Goal: Task Accomplishment & Management: Complete application form

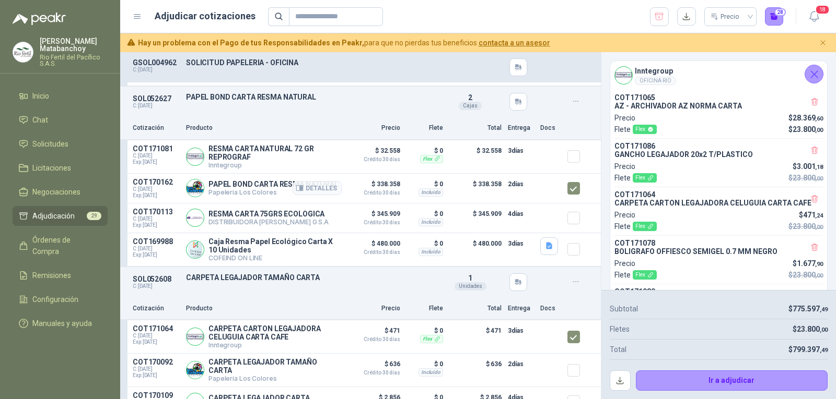
scroll to position [313, 0]
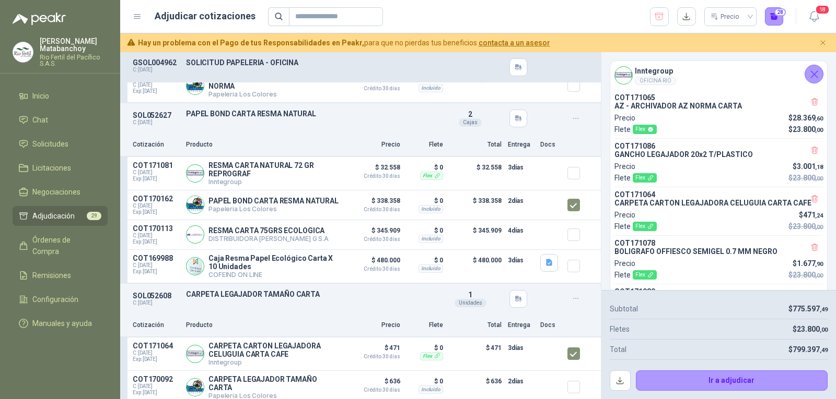
scroll to position [313, 0]
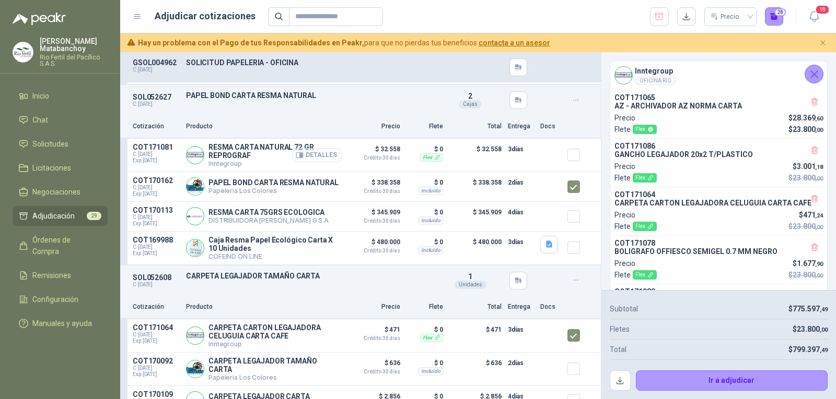
click at [316, 162] on button "Detalles" at bounding box center [316, 155] width 49 height 14
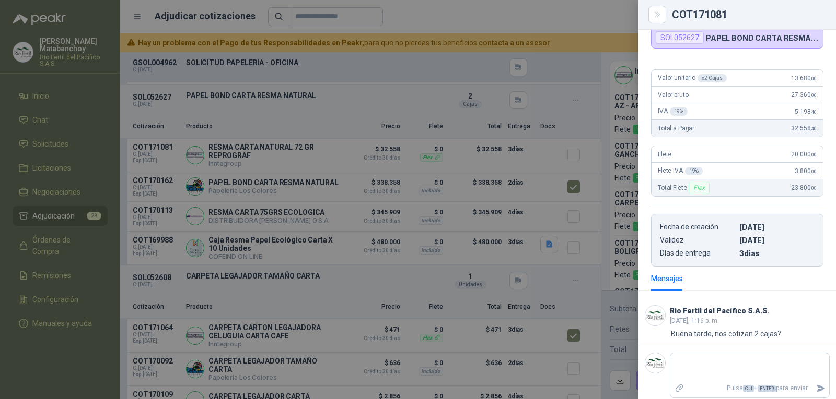
scroll to position [86, 0]
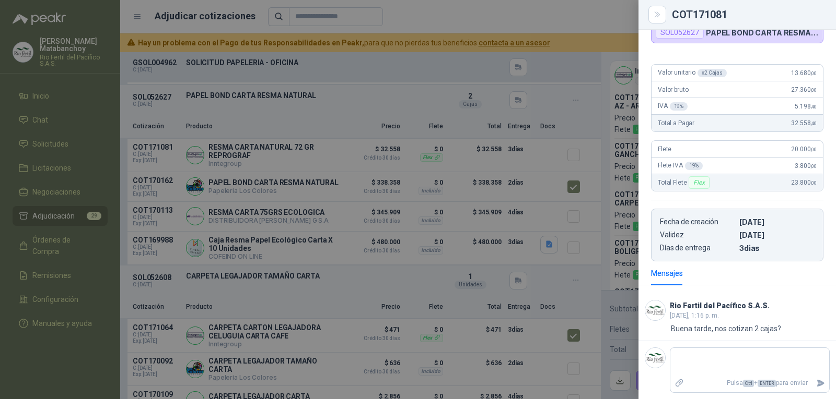
click at [401, 206] on div at bounding box center [418, 199] width 836 height 399
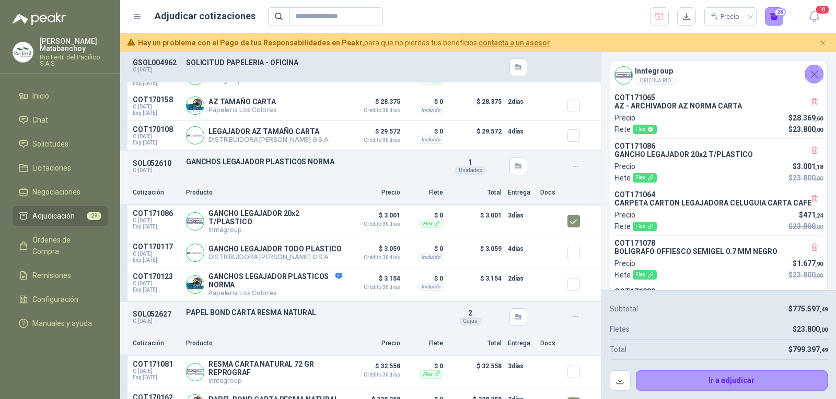
scroll to position [104, 0]
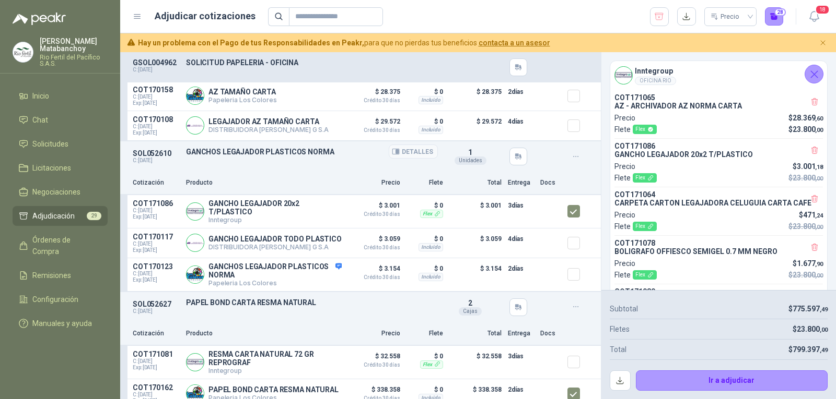
click at [202, 150] on p "GANCHOS LEGAJADOR PLASTICOS NORMA" at bounding box center [312, 152] width 252 height 8
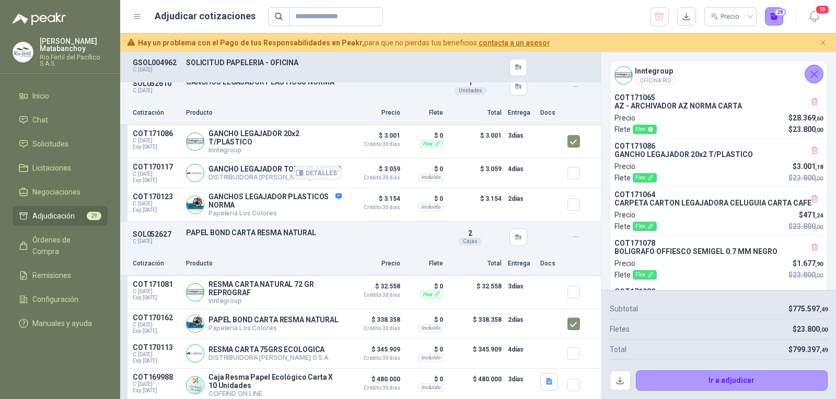
scroll to position [209, 0]
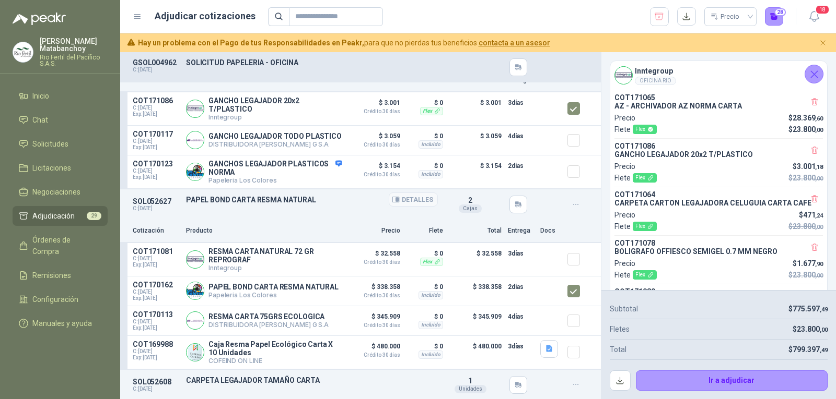
click at [241, 204] on p "PAPEL BOND CARTA RESMA NATURAL" at bounding box center [312, 200] width 252 height 8
click at [285, 214] on div "SOL052627 C: [DATE] PAPEL BOND CARTA RESMA NATURAL Detalles 2 Cajas" at bounding box center [360, 205] width 480 height 30
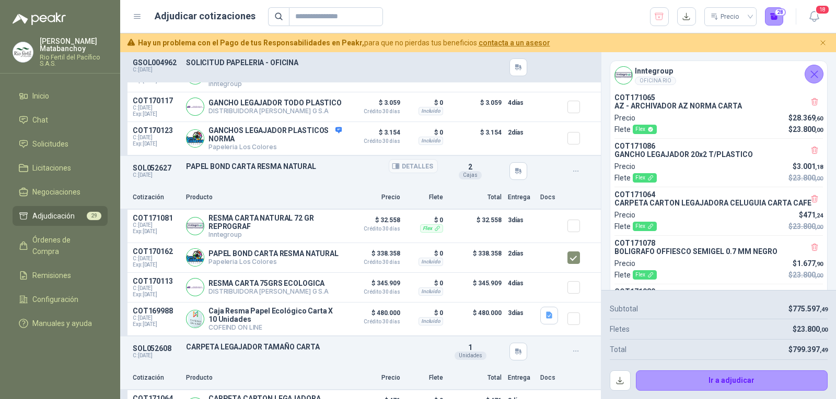
scroll to position [261, 0]
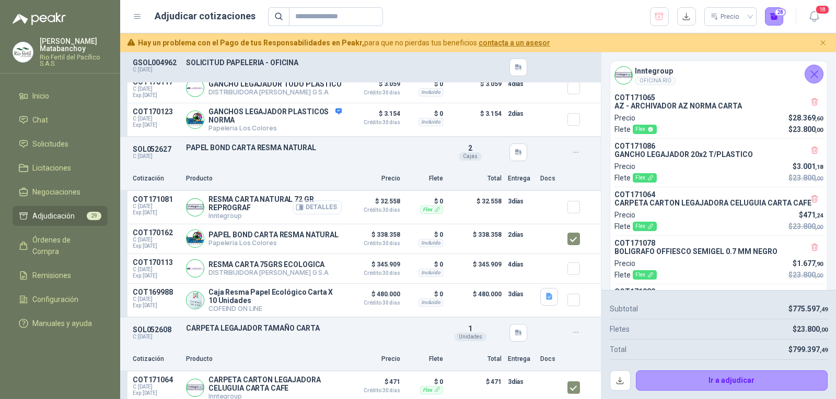
click at [320, 215] on button "Detalles" at bounding box center [316, 208] width 49 height 14
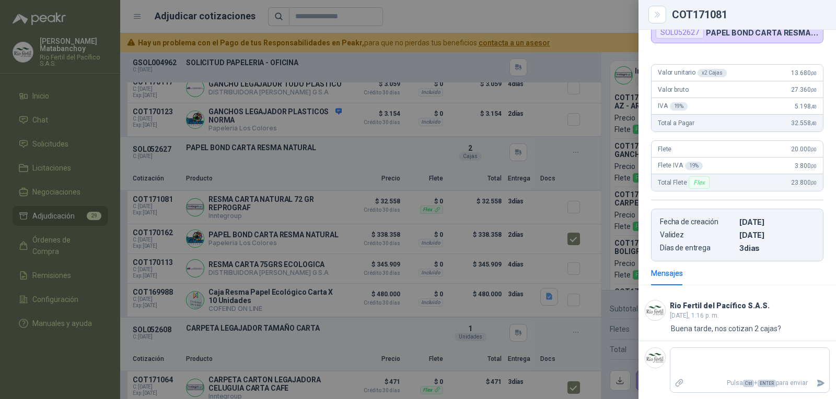
click at [348, 253] on div at bounding box center [418, 199] width 836 height 399
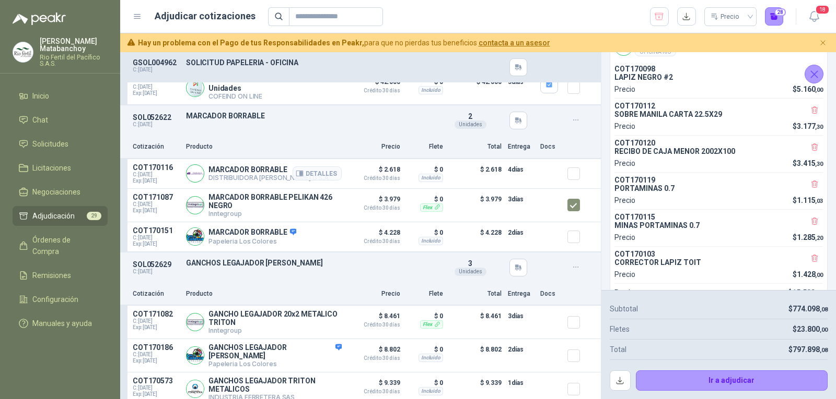
scroll to position [736, 0]
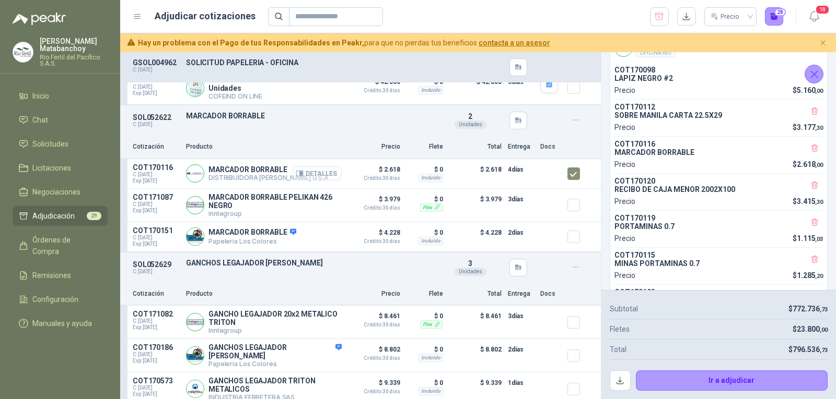
click at [299, 179] on button "Detalles" at bounding box center [316, 174] width 49 height 14
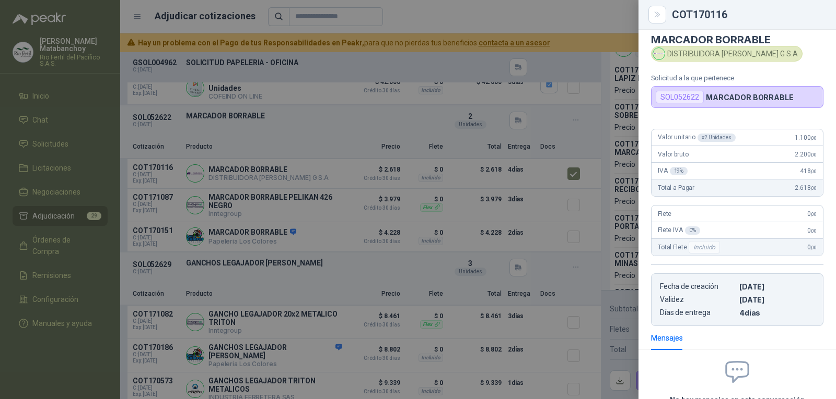
scroll to position [0, 0]
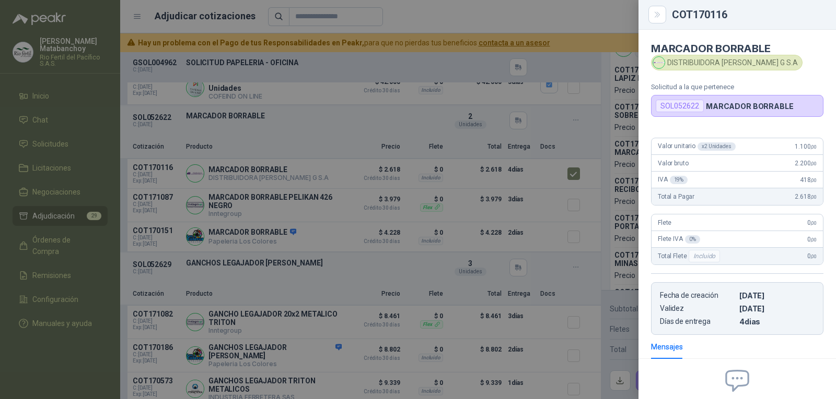
click at [335, 184] on div at bounding box center [418, 199] width 836 height 399
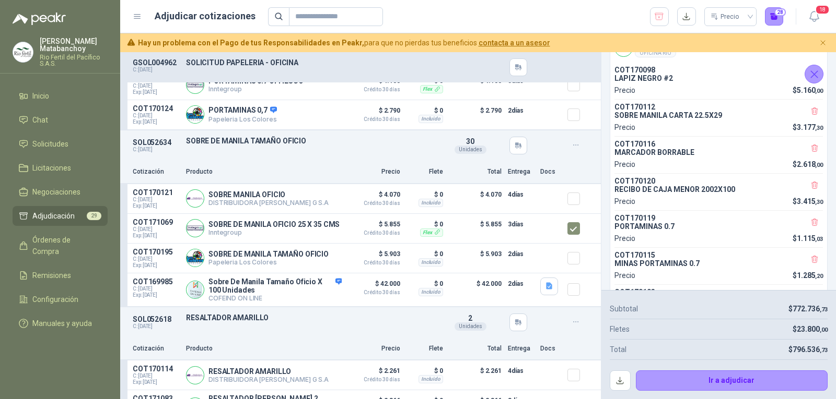
scroll to position [2350, 0]
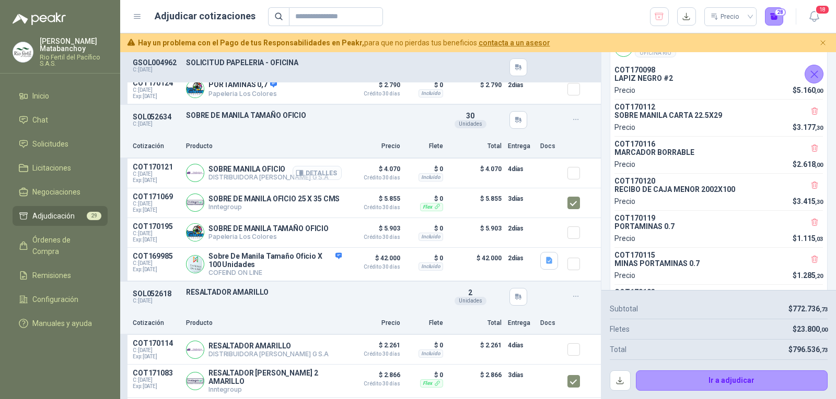
click at [309, 179] on button "Detalles" at bounding box center [316, 173] width 49 height 14
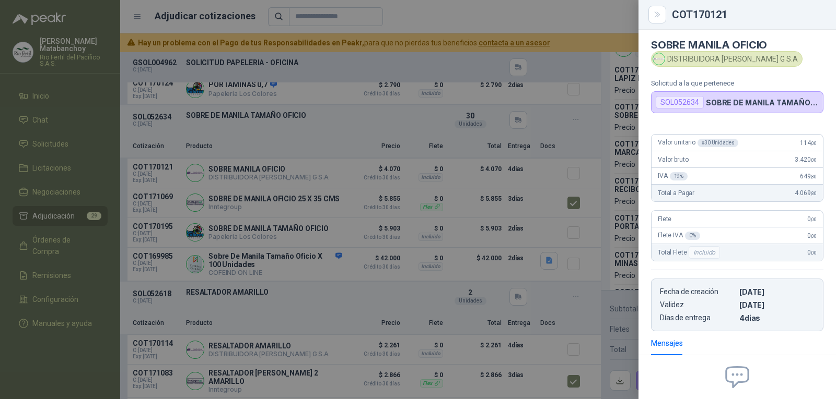
scroll to position [0, 0]
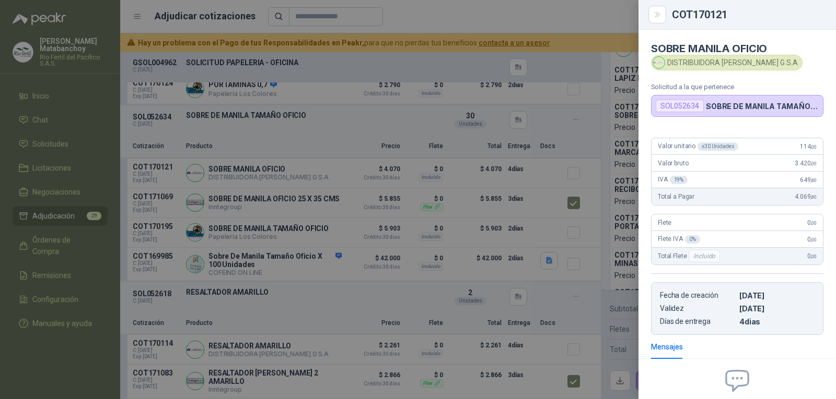
click at [477, 193] on div at bounding box center [418, 199] width 836 height 399
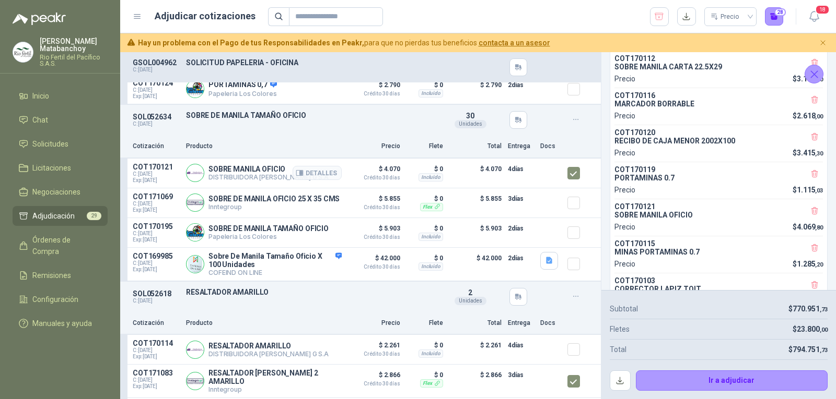
scroll to position [687, 0]
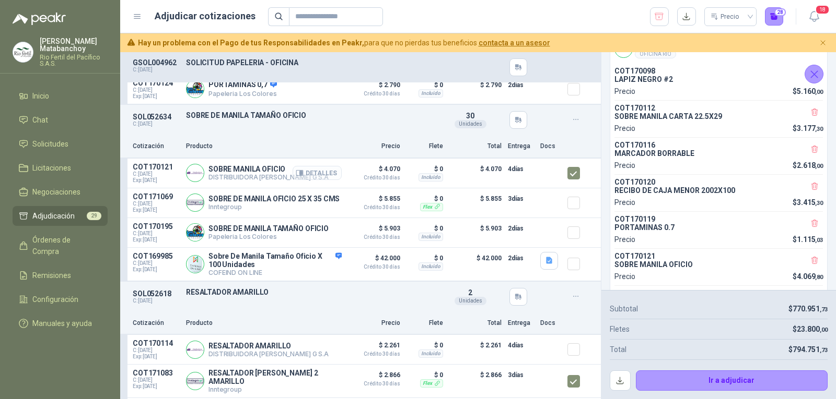
click at [314, 180] on button "Detalles" at bounding box center [316, 173] width 49 height 14
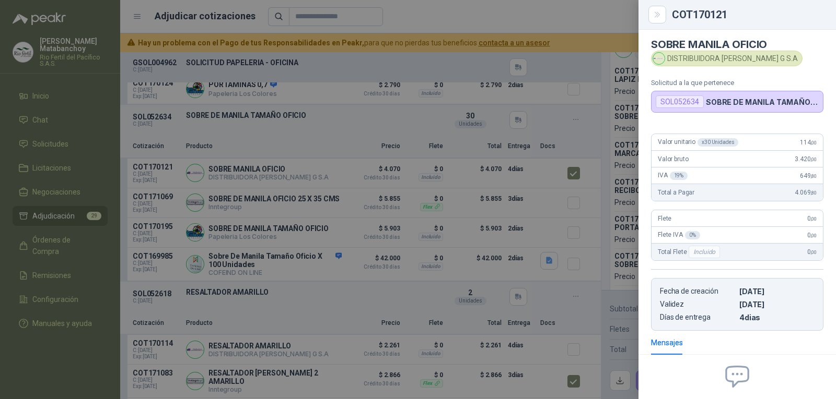
scroll to position [0, 0]
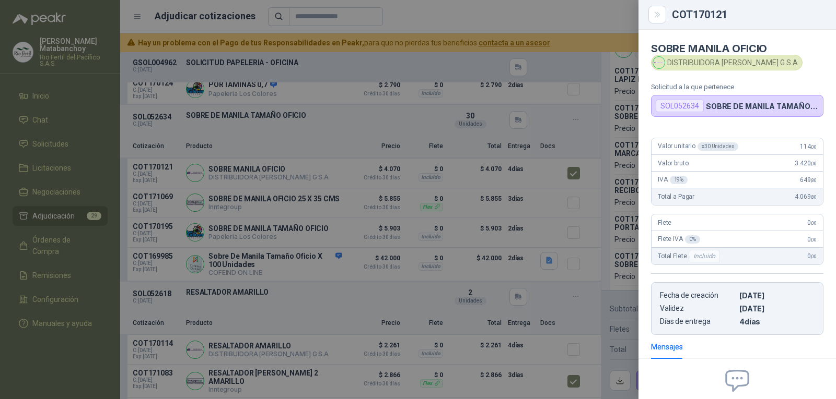
click at [393, 148] on div at bounding box center [418, 199] width 836 height 399
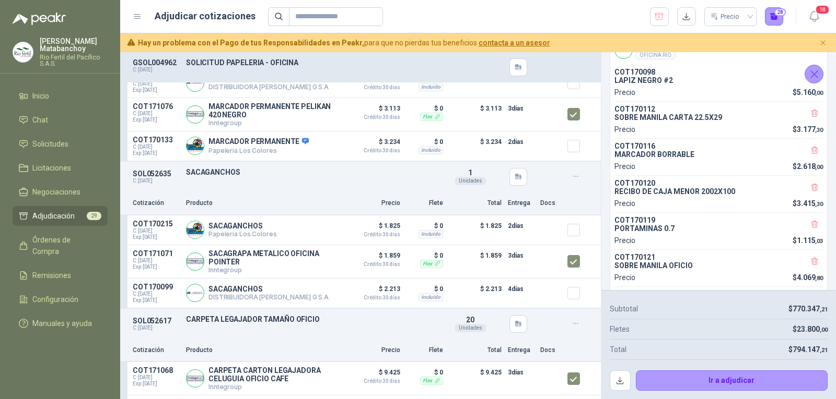
scroll to position [2977, 0]
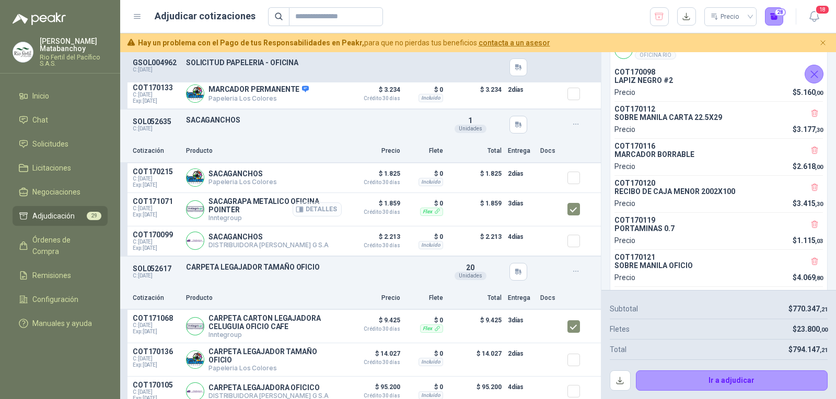
click at [307, 211] on button "Detalles" at bounding box center [316, 210] width 49 height 14
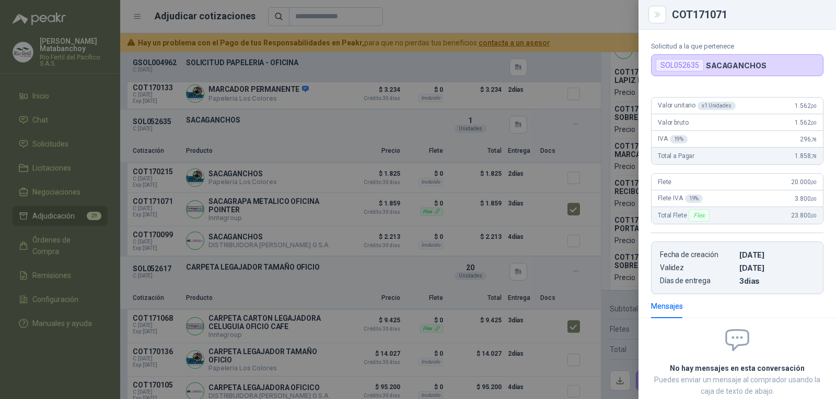
scroll to position [0, 0]
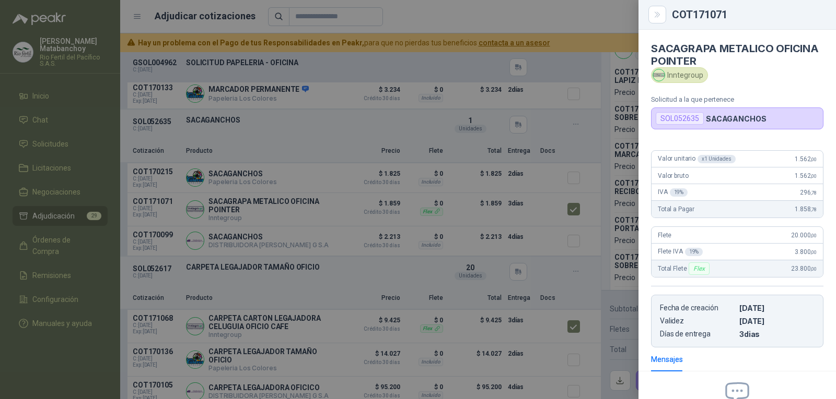
click at [396, 130] on div at bounding box center [418, 199] width 836 height 399
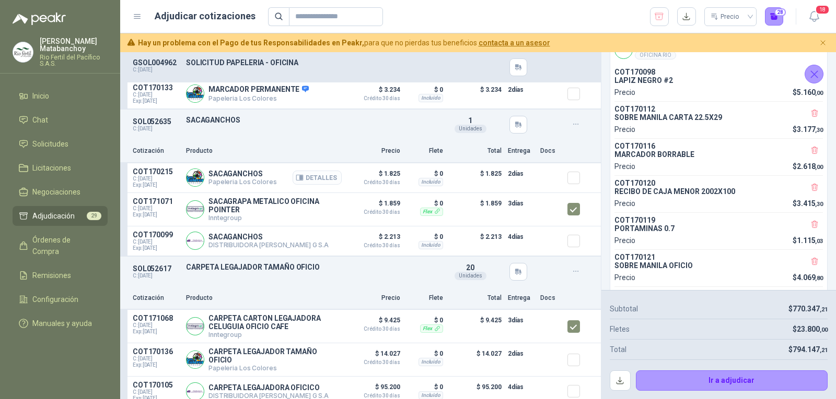
click at [319, 184] on button "Detalles" at bounding box center [316, 178] width 49 height 14
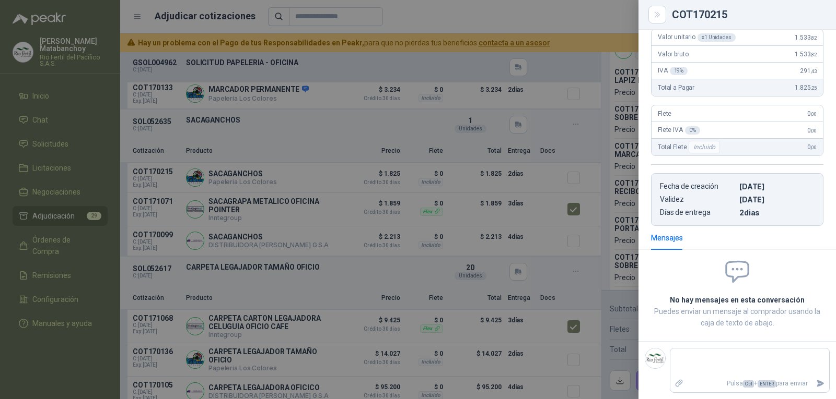
scroll to position [0, 0]
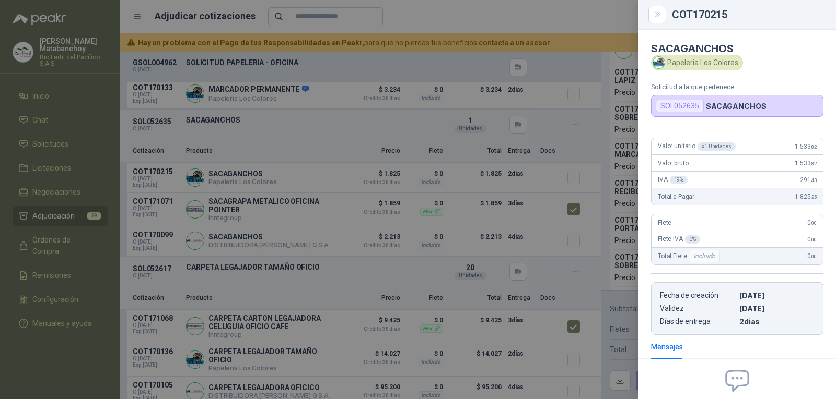
click at [428, 211] on div at bounding box center [418, 199] width 836 height 399
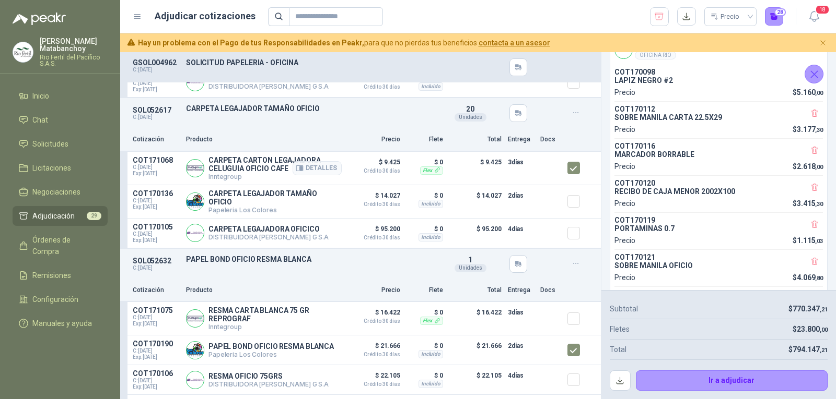
scroll to position [3238, 0]
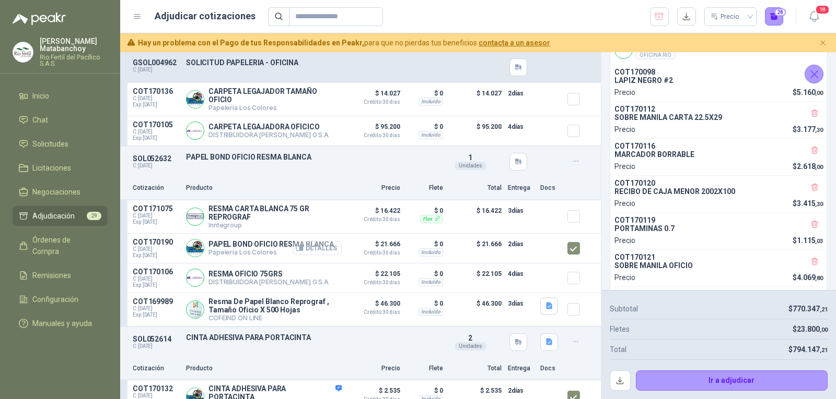
click at [307, 252] on button "Detalles" at bounding box center [316, 248] width 49 height 14
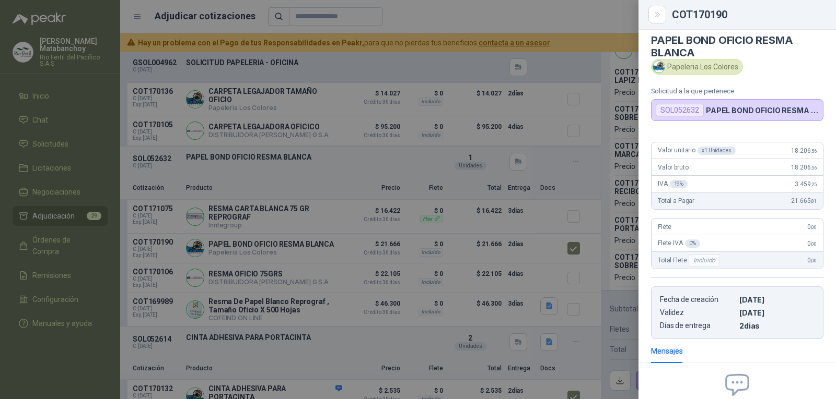
scroll to position [0, 0]
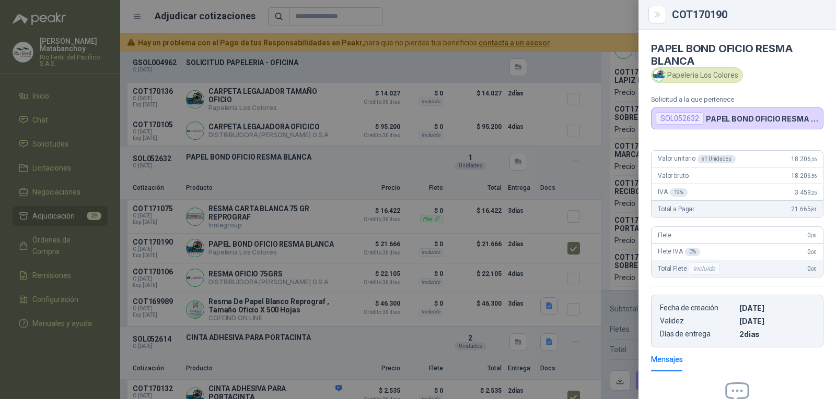
click at [366, 218] on div at bounding box center [418, 199] width 836 height 399
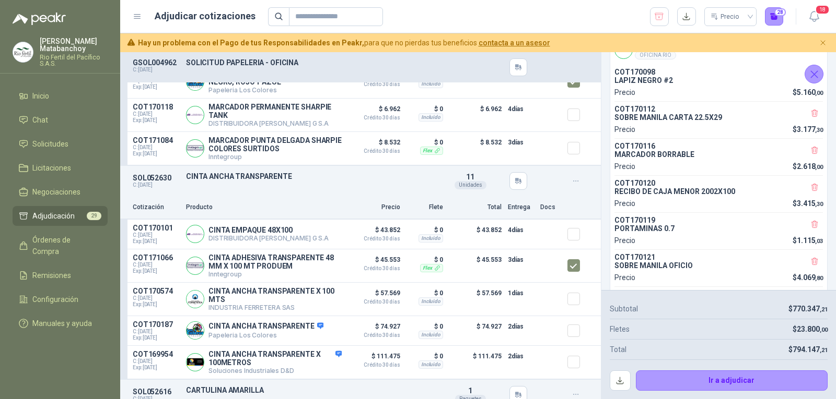
scroll to position [3917, 0]
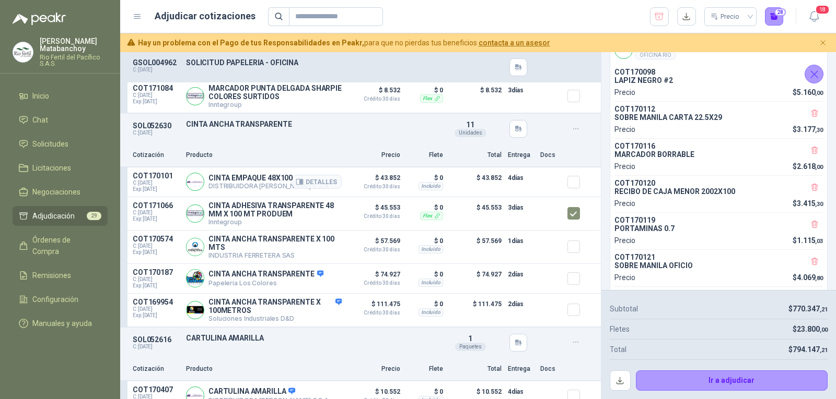
click at [245, 180] on p "CINTA EMPAQUE 48X100" at bounding box center [268, 178] width 120 height 8
copy p "CINTA EMPAQUE 48X100"
click at [526, 128] on div "SOL052630 C: [DATE] CINTA ANCHA TRANSPARENTE Detalles 11 Unidades" at bounding box center [360, 129] width 480 height 30
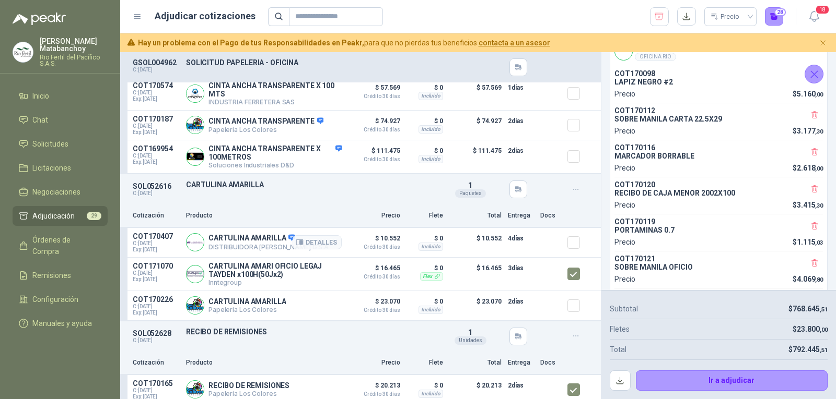
scroll to position [4126, 0]
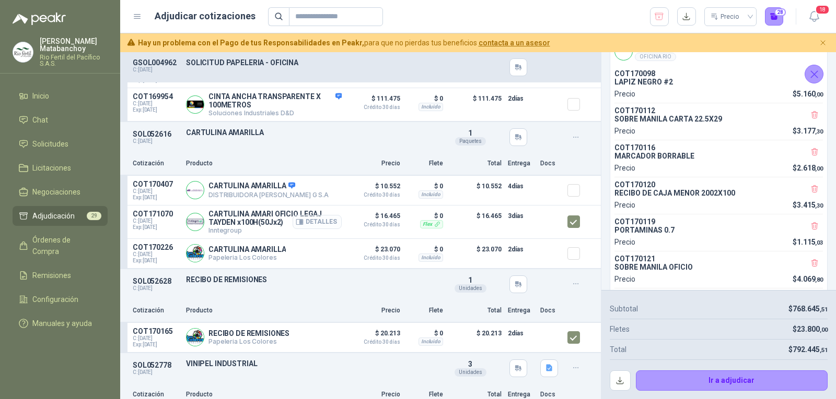
click at [300, 228] on button "Detalles" at bounding box center [316, 222] width 49 height 14
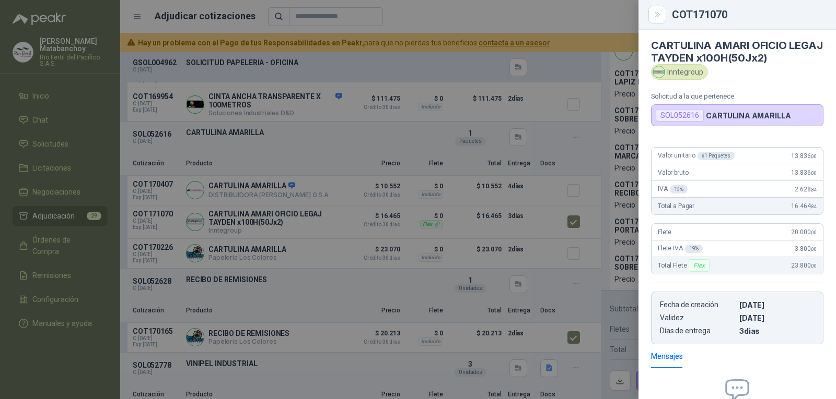
scroll to position [0, 0]
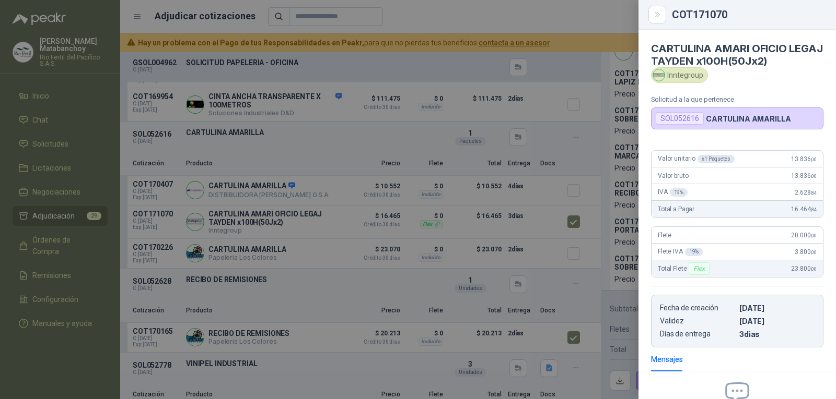
click at [377, 219] on div at bounding box center [418, 199] width 836 height 399
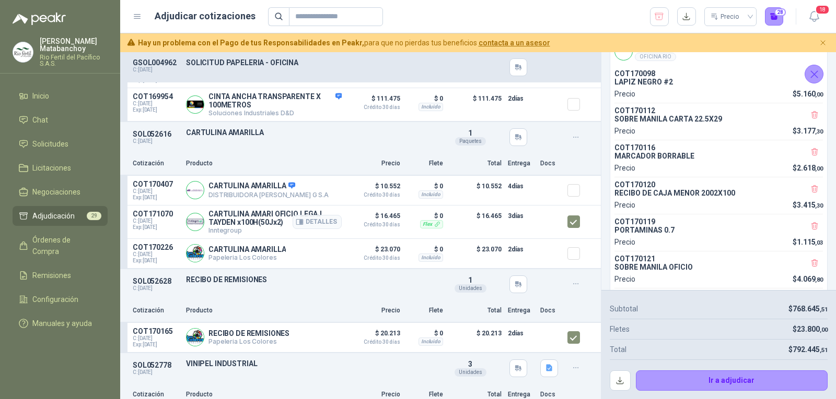
click at [274, 217] on p "CARTULINA AMARI OFICIO LEGAJ TAYDEN x100H(50Jx2)" at bounding box center [274, 218] width 133 height 17
copy p "CARTULINA AMARI OFICIO LEGAJ TAYDEN x100H(50Jx2)"
click at [348, 166] on p "Precio" at bounding box center [374, 164] width 52 height 10
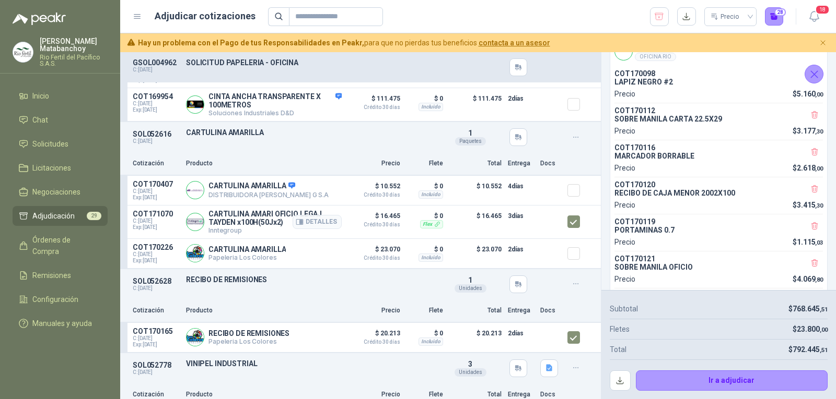
scroll to position [4174, 0]
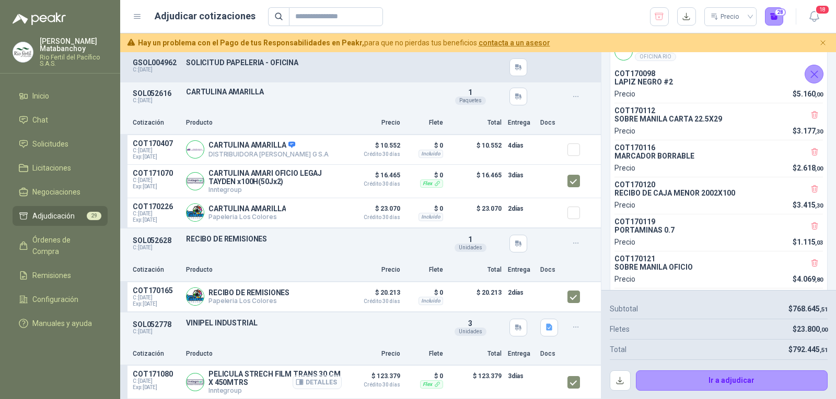
click at [299, 387] on button "Detalles" at bounding box center [316, 382] width 49 height 14
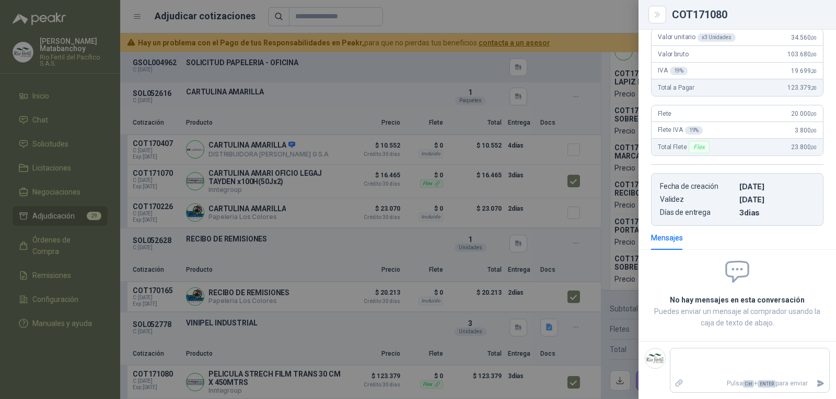
click at [474, 238] on div at bounding box center [418, 199] width 836 height 399
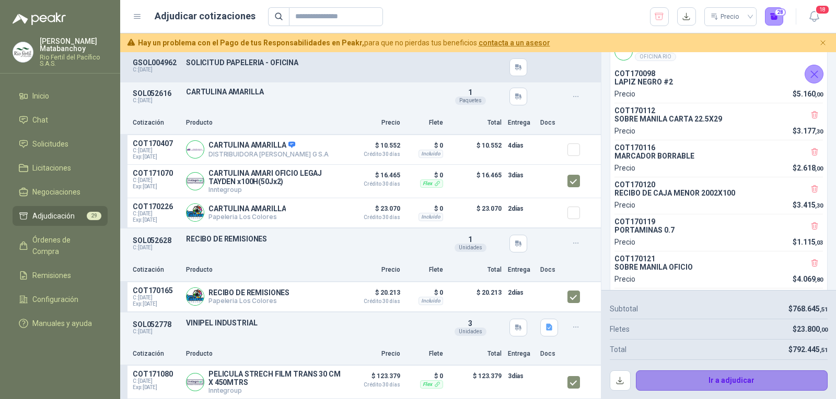
click at [687, 384] on button "Ir a adjudicar" at bounding box center [732, 381] width 192 height 21
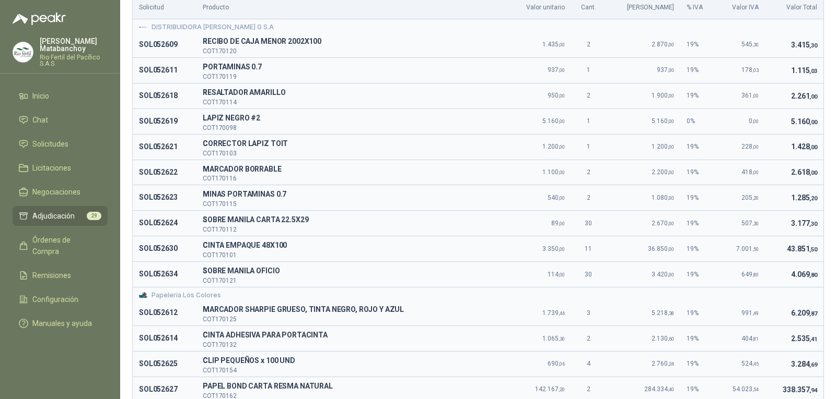
scroll to position [0, 0]
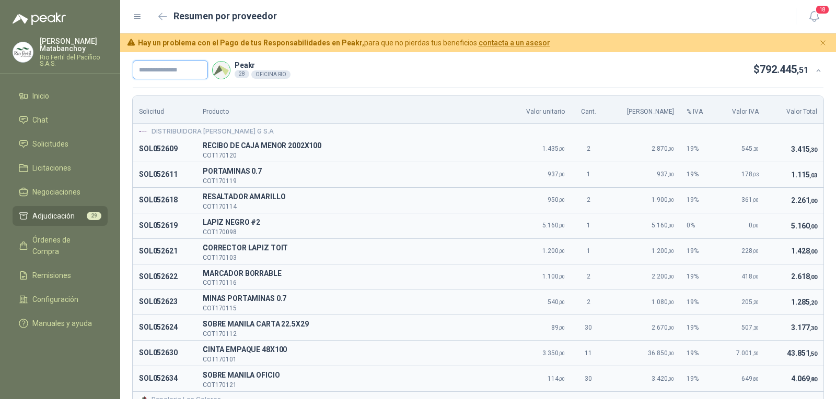
click at [172, 67] on input "text" at bounding box center [170, 70] width 75 height 19
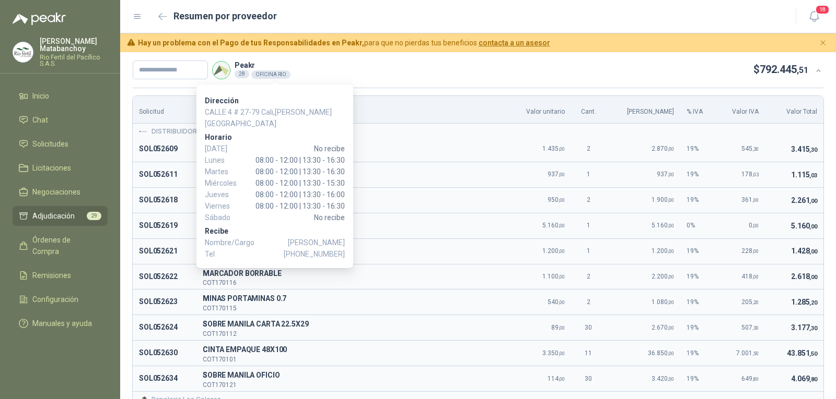
click at [287, 70] on div "OFICINA RIO" at bounding box center [270, 74] width 39 height 8
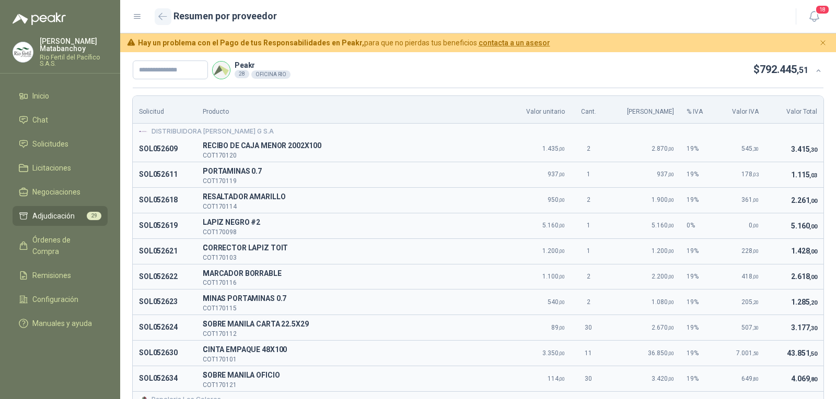
click at [166, 16] on icon "button" at bounding box center [163, 16] width 8 height 6
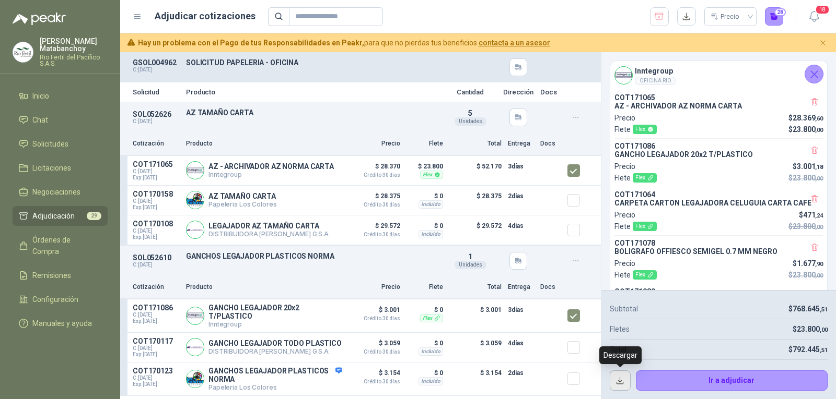
click at [614, 380] on button "button" at bounding box center [619, 381] width 21 height 21
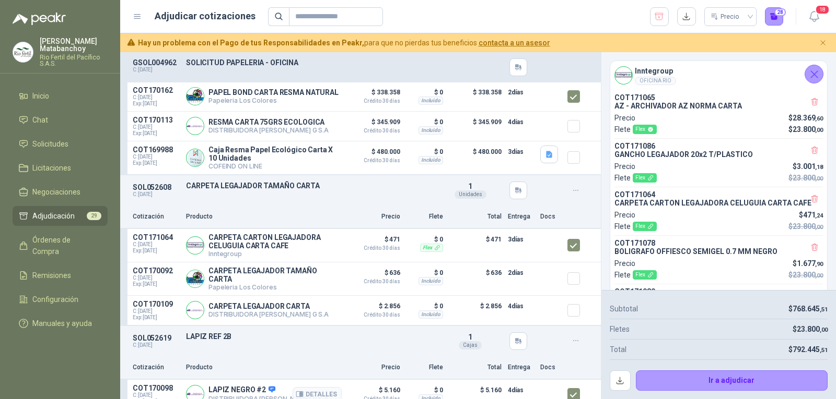
scroll to position [157, 0]
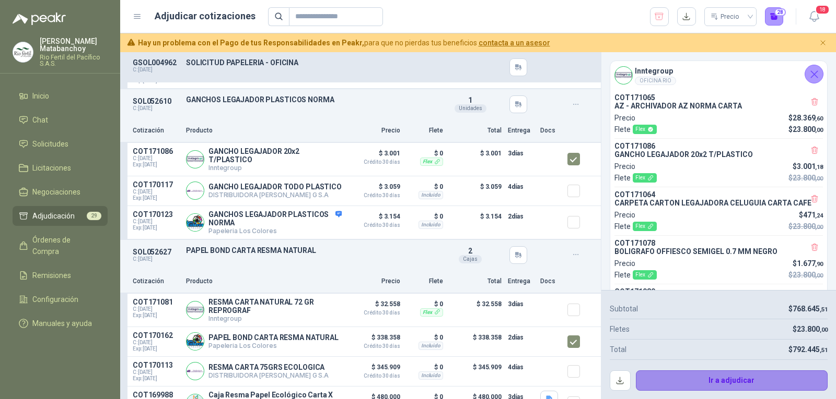
click at [678, 385] on button "Ir a adjudicar" at bounding box center [732, 381] width 192 height 21
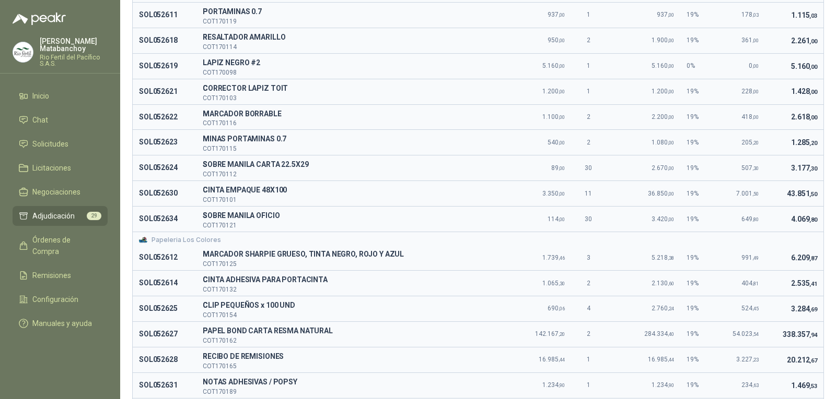
scroll to position [0, 0]
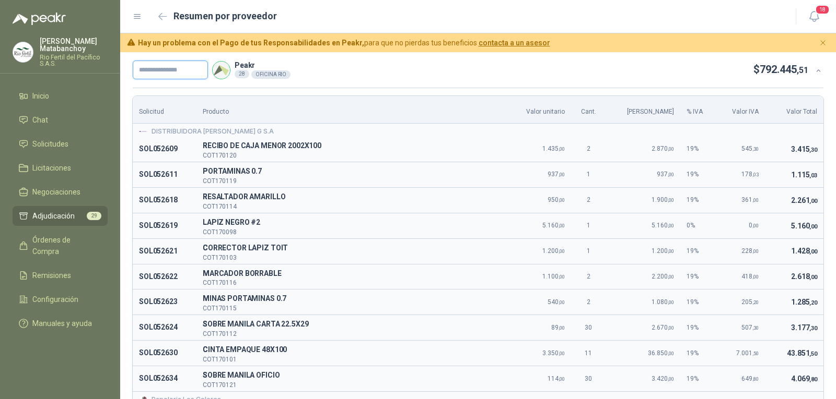
click at [183, 69] on input "text" at bounding box center [170, 70] width 75 height 19
type input "*******"
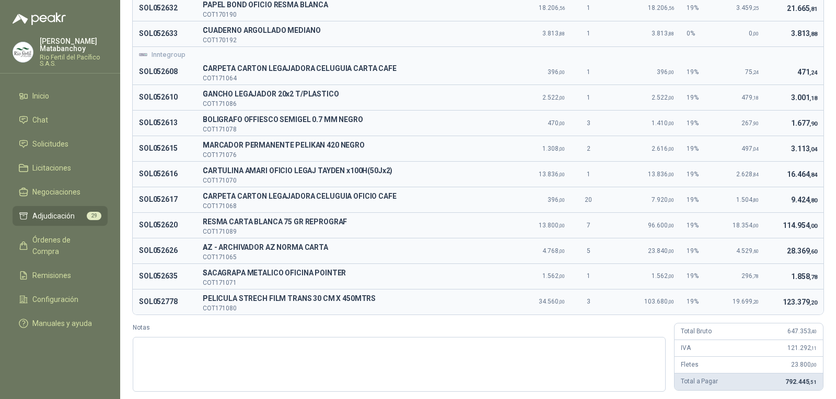
scroll to position [606, 0]
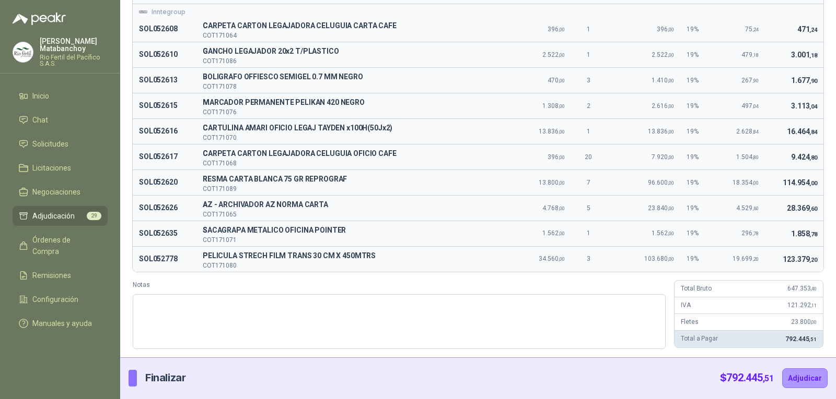
click at [794, 389] on div "$ 792.445 ,51 Adjudicar" at bounding box center [774, 378] width 108 height 41
click at [794, 385] on button "Adjudicar" at bounding box center [804, 379] width 45 height 20
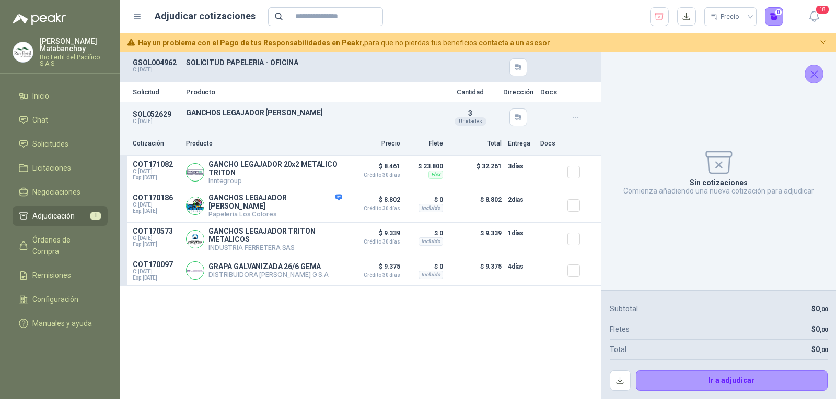
click at [808, 76] on icon "Cerrar" at bounding box center [813, 74] width 13 height 13
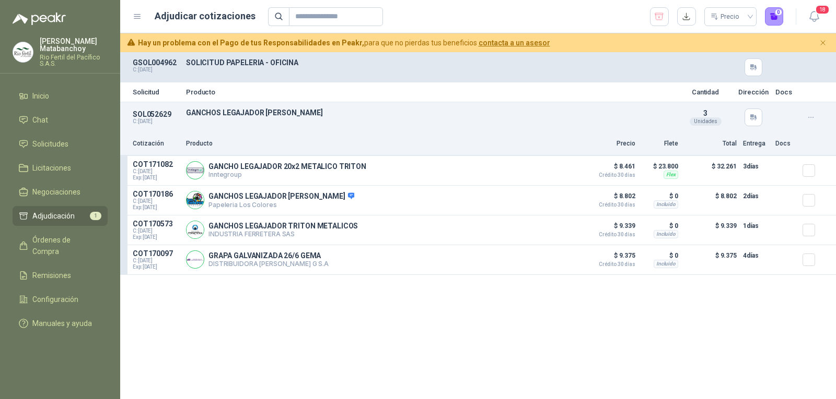
click at [642, 22] on div "Precio 0" at bounding box center [525, 16] width 515 height 19
click at [661, 16] on icon "button" at bounding box center [659, 16] width 10 height 10
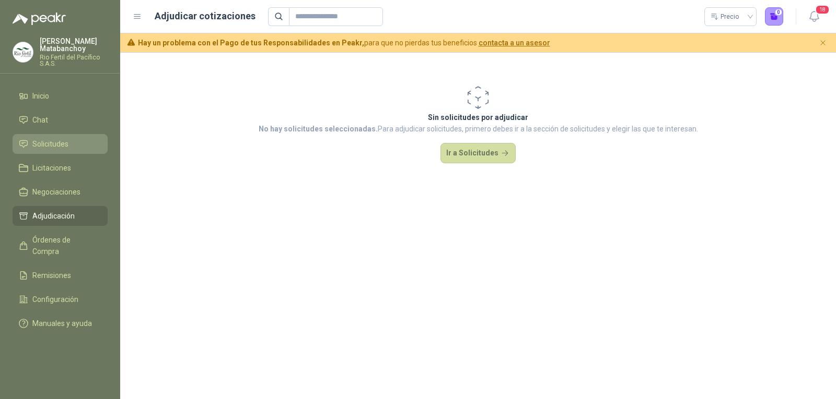
click at [30, 137] on link "Solicitudes" at bounding box center [60, 144] width 95 height 20
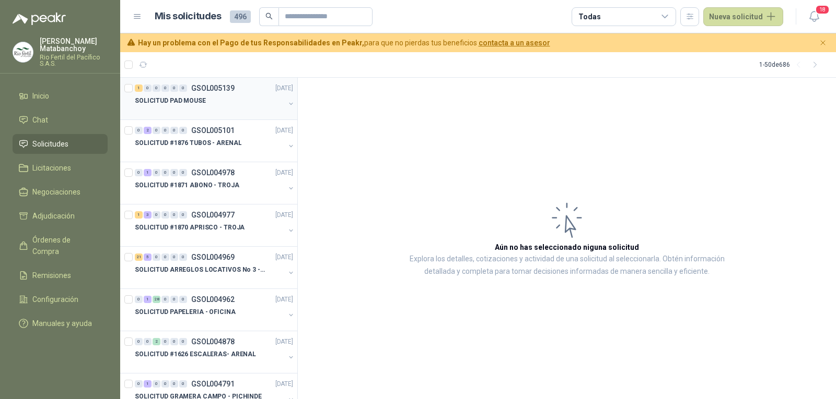
click at [224, 105] on div "SOLICITUD PAD MOUSE" at bounding box center [210, 101] width 150 height 13
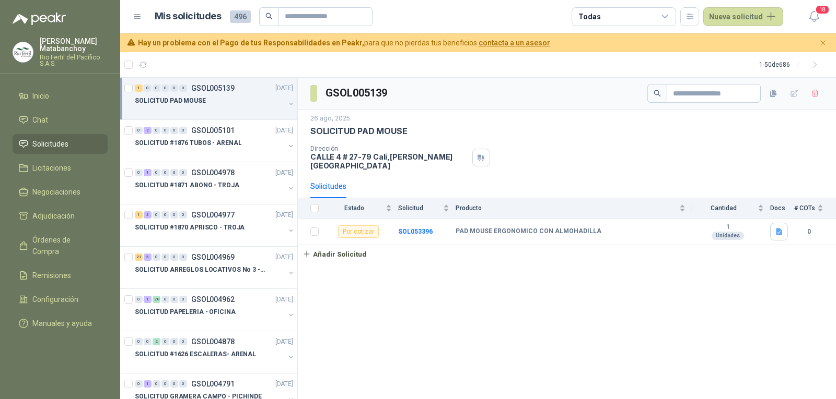
click at [57, 147] on span "Solicitudes" at bounding box center [50, 143] width 36 height 11
